Goal: Task Accomplishment & Management: Manage account settings

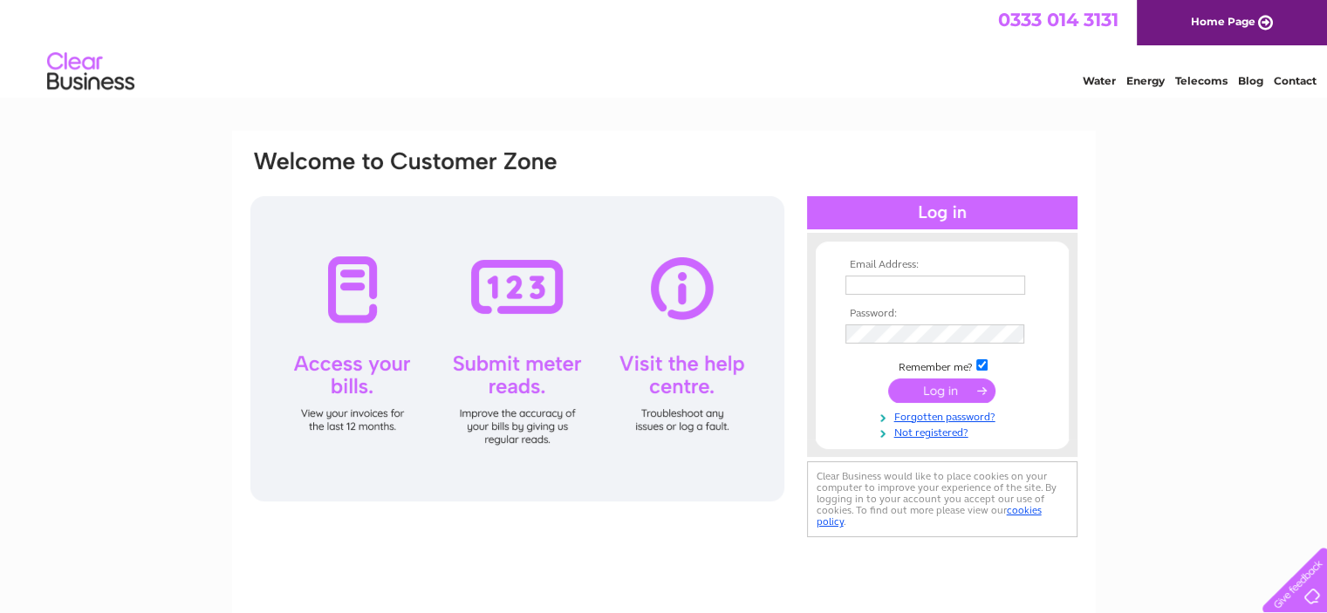
type input "Matt.Veal@Libertysteelgroup.com"
click at [959, 390] on input "submit" at bounding box center [941, 391] width 107 height 24
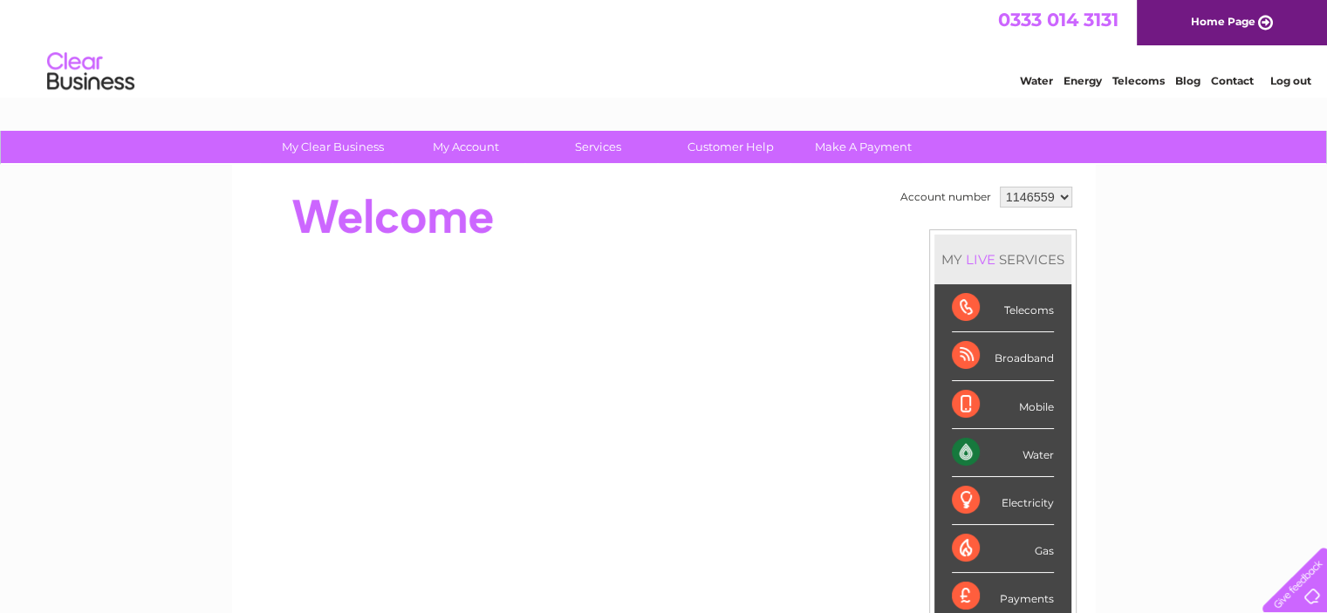
click at [1040, 456] on div "Water" at bounding box center [1003, 453] width 102 height 48
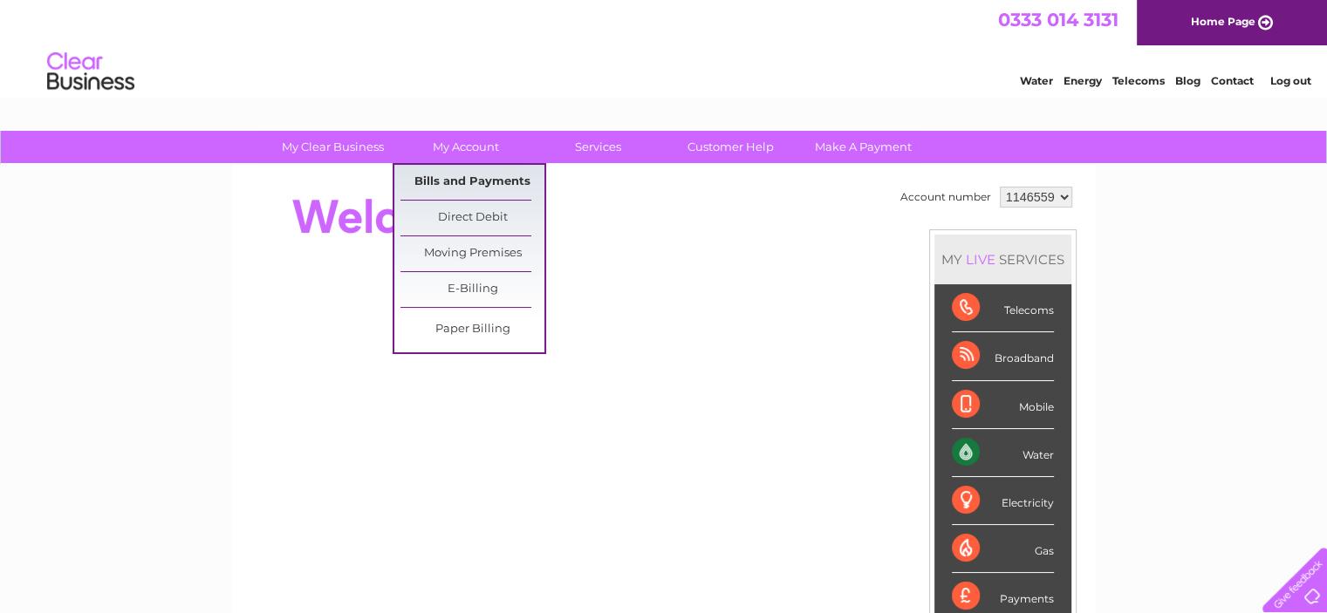
click at [483, 181] on link "Bills and Payments" at bounding box center [473, 182] width 144 height 35
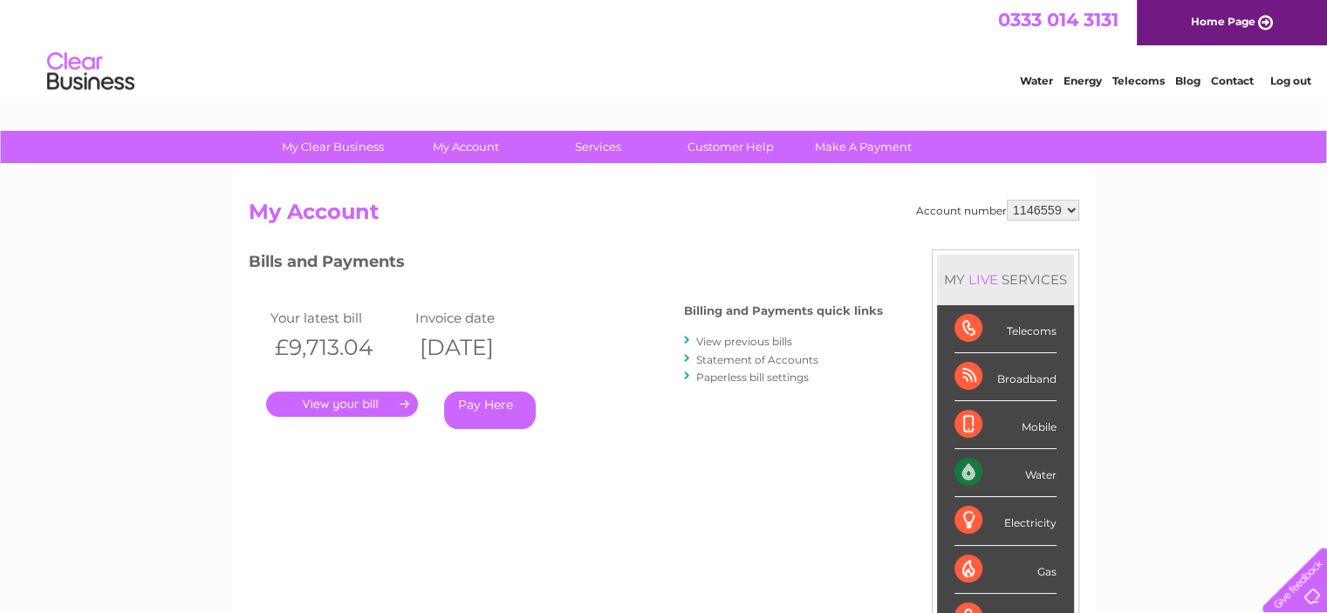
click at [387, 411] on link "." at bounding box center [342, 404] width 152 height 25
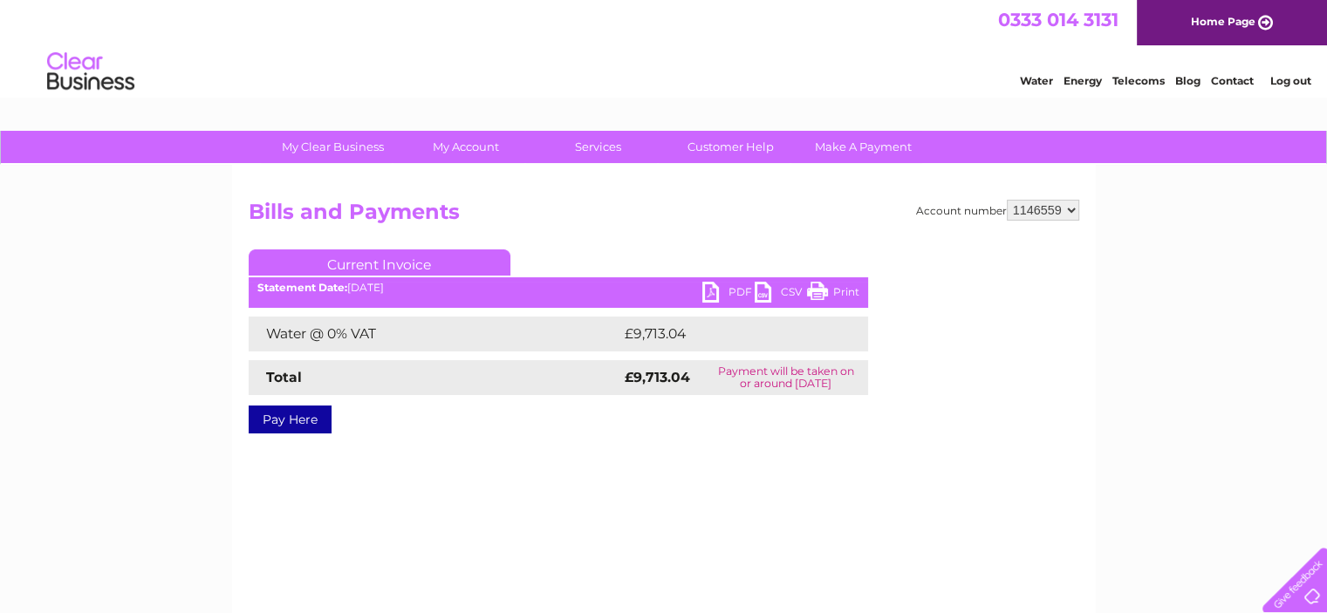
click at [716, 298] on link "PDF" at bounding box center [729, 294] width 52 height 25
click at [1302, 82] on link "Log out" at bounding box center [1290, 80] width 41 height 13
